Goal: Task Accomplishment & Management: Manage account settings

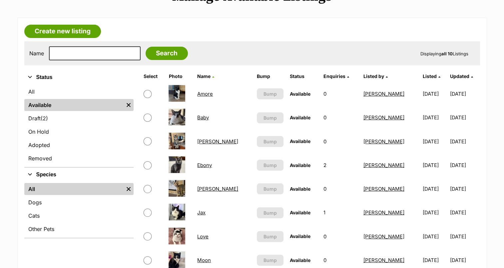
scroll to position [97, 0]
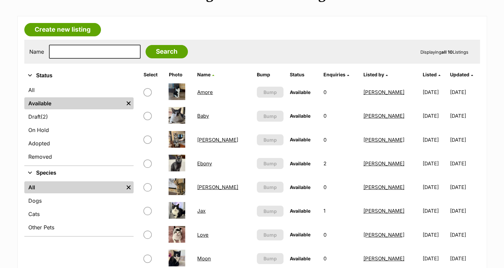
click at [205, 139] on link "Billy" at bounding box center [217, 140] width 41 height 6
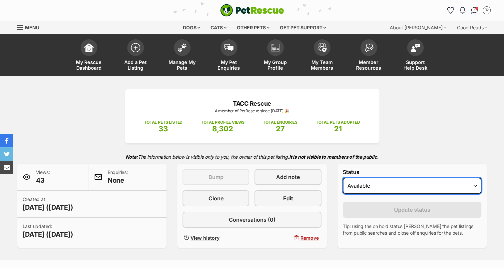
click at [374, 184] on select "Draft Available On hold Adopted" at bounding box center [412, 186] width 139 height 16
select select "rehomed"
click at [343, 178] on select "Draft Available On hold Adopted" at bounding box center [412, 186] width 139 height 16
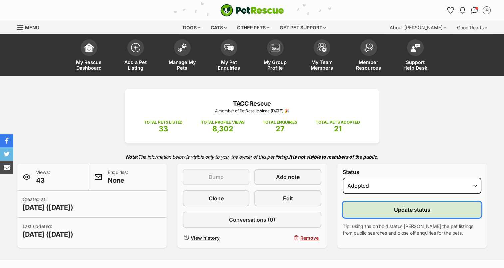
click at [401, 208] on span "Update status" at bounding box center [412, 210] width 36 height 8
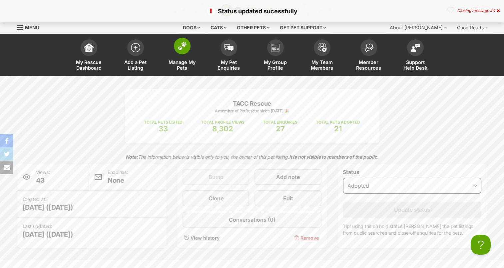
click at [182, 50] on img at bounding box center [182, 46] width 9 height 9
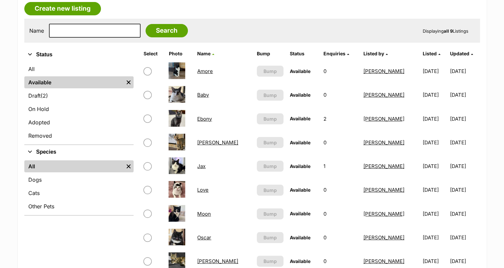
scroll to position [119, 0]
click at [147, 167] on input "checkbox" at bounding box center [148, 166] width 8 height 8
checkbox input "true"
click at [203, 165] on link "Jax" at bounding box center [201, 166] width 8 height 6
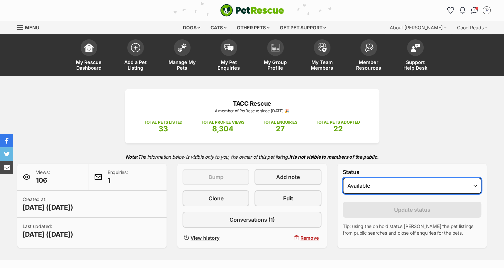
click at [356, 185] on select "Draft - not available as listing has enquires Available On hold Adopted" at bounding box center [412, 186] width 139 height 16
select select "rehomed"
click at [343, 178] on select "Draft - not available as listing has enquires Available On hold Adopted" at bounding box center [412, 186] width 139 height 16
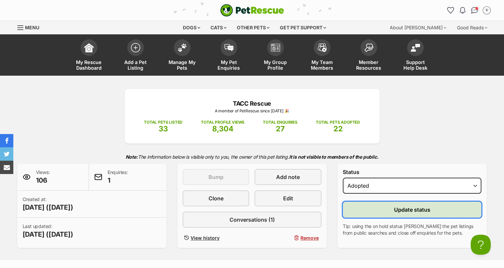
click at [407, 209] on span "Update status" at bounding box center [412, 210] width 36 height 8
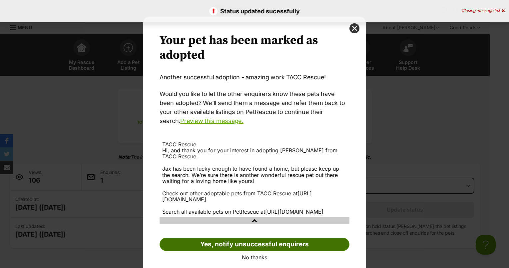
click at [290, 242] on link "Yes, notify unsuccessful enquirers" at bounding box center [255, 243] width 190 height 13
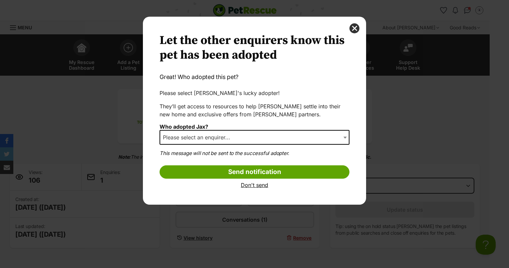
click at [259, 185] on link "Don't send" at bounding box center [255, 185] width 190 height 6
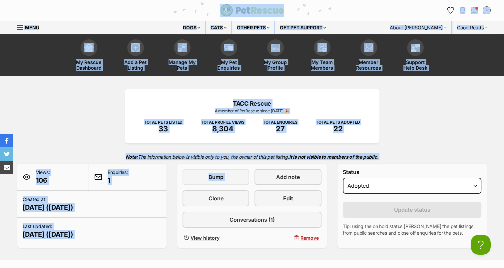
drag, startPoint x: 259, startPoint y: 185, endPoint x: 290, endPoint y: 16, distance: 171.8
click at [452, 123] on div "TACC Rescue A member of PetRescue since 2025 🎉 TOTAL PETS LISTED 33 TOTAL PROFI…" at bounding box center [252, 168] width 490 height 159
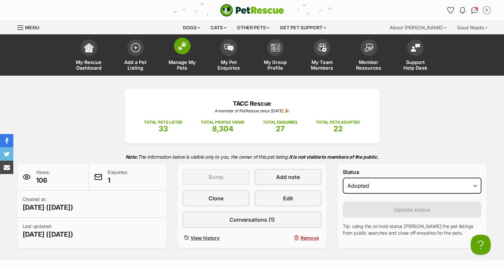
click at [182, 53] on span at bounding box center [182, 46] width 17 height 17
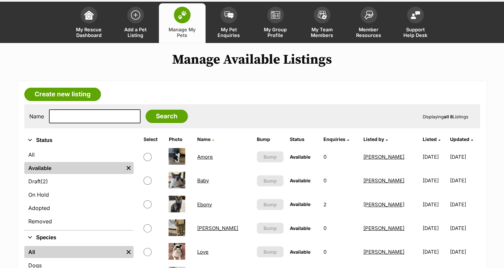
scroll to position [33, 0]
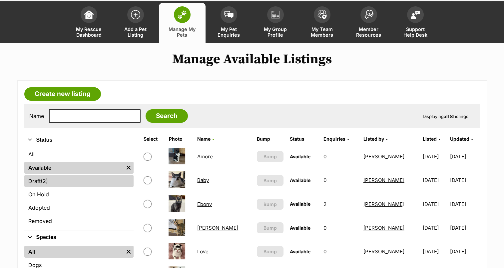
click at [56, 177] on link "Draft (2) Items" at bounding box center [78, 181] width 109 height 12
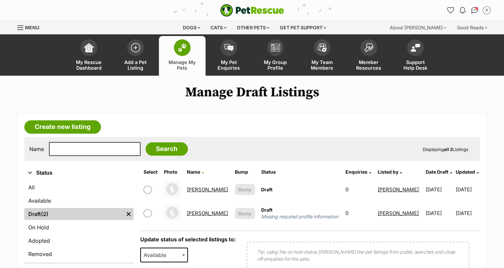
click at [45, 184] on link "All" at bounding box center [78, 187] width 109 height 12
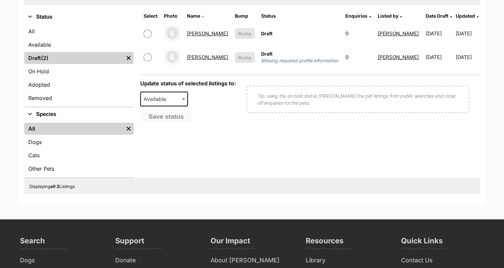
scroll to position [157, 0]
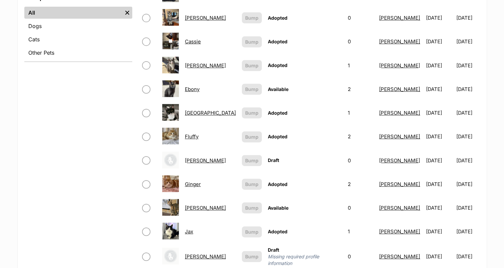
scroll to position [278, 0]
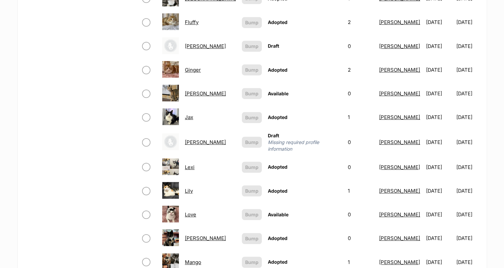
click at [266, 130] on td "Draft Missing required profile information" at bounding box center [304, 142] width 79 height 25
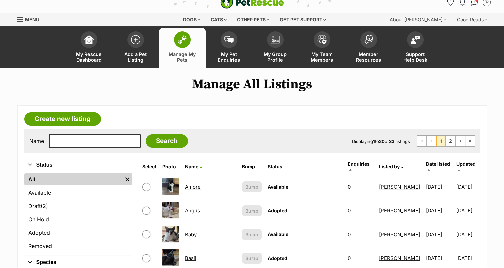
scroll to position [0, 0]
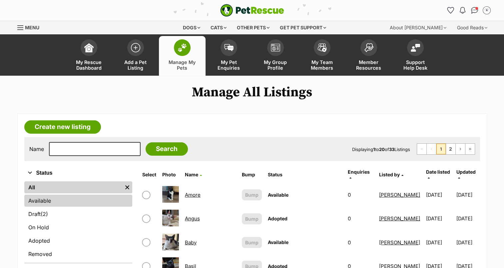
click at [56, 198] on link "Available" at bounding box center [78, 201] width 108 height 12
